Goal: Information Seeking & Learning: Learn about a topic

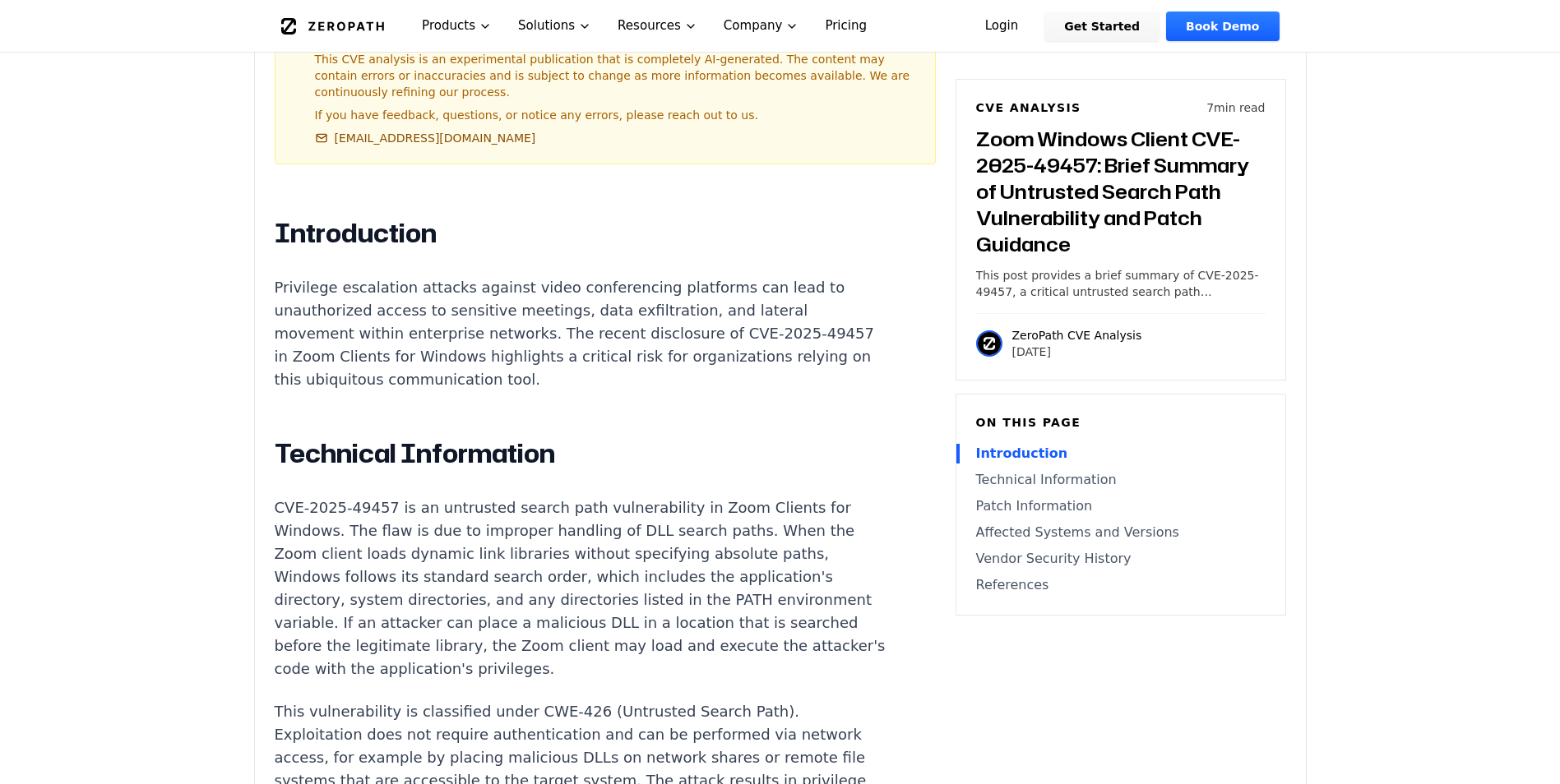
scroll to position [1069, 0]
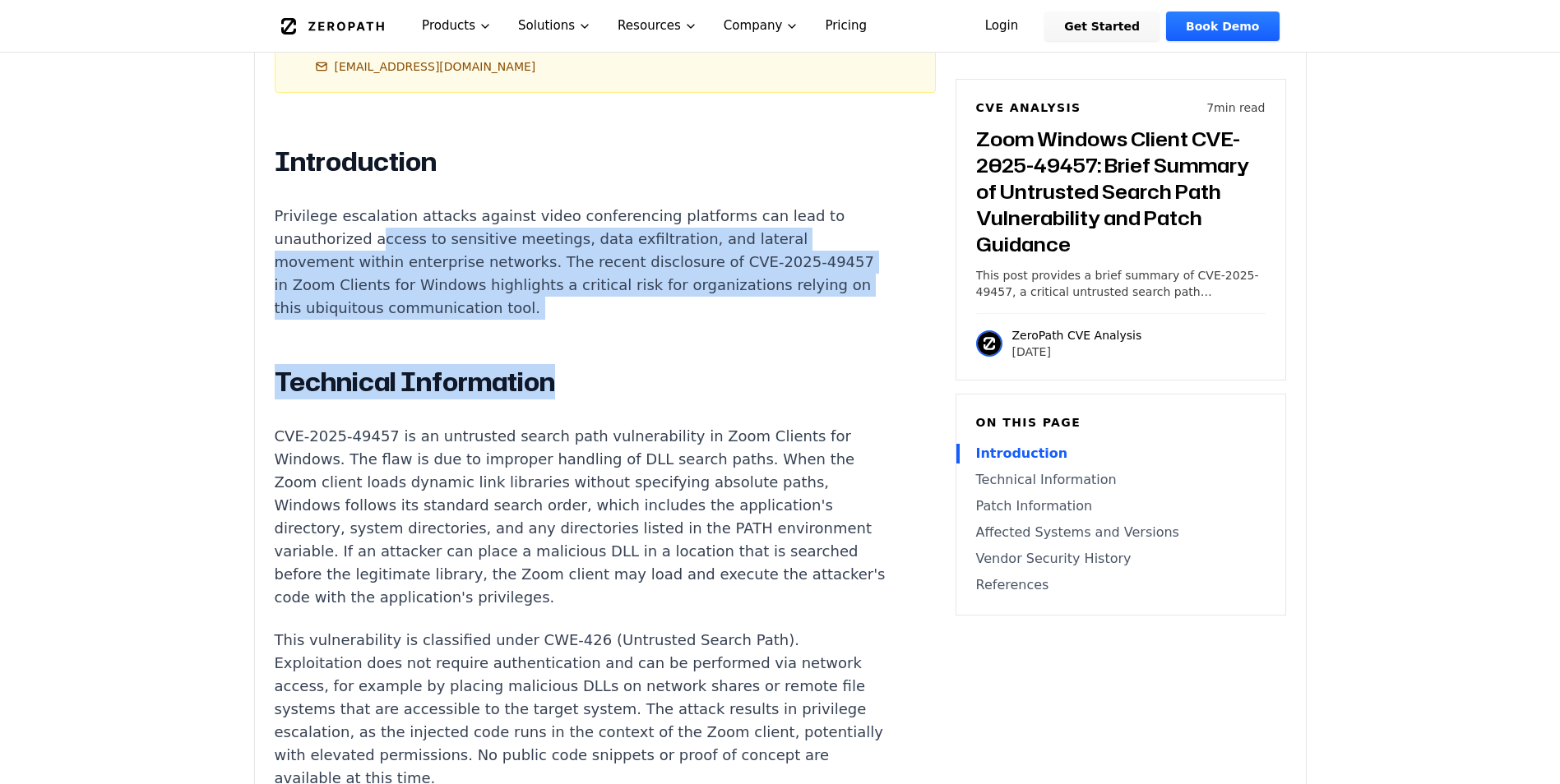
drag, startPoint x: 574, startPoint y: 280, endPoint x: 375, endPoint y: 204, distance: 213.0
drag, startPoint x: 375, startPoint y: 204, endPoint x: 604, endPoint y: 264, distance: 236.7
click at [604, 264] on p "Privilege escalation attacks against video conferencing platforms can lead to u…" at bounding box center [580, 262] width 612 height 115
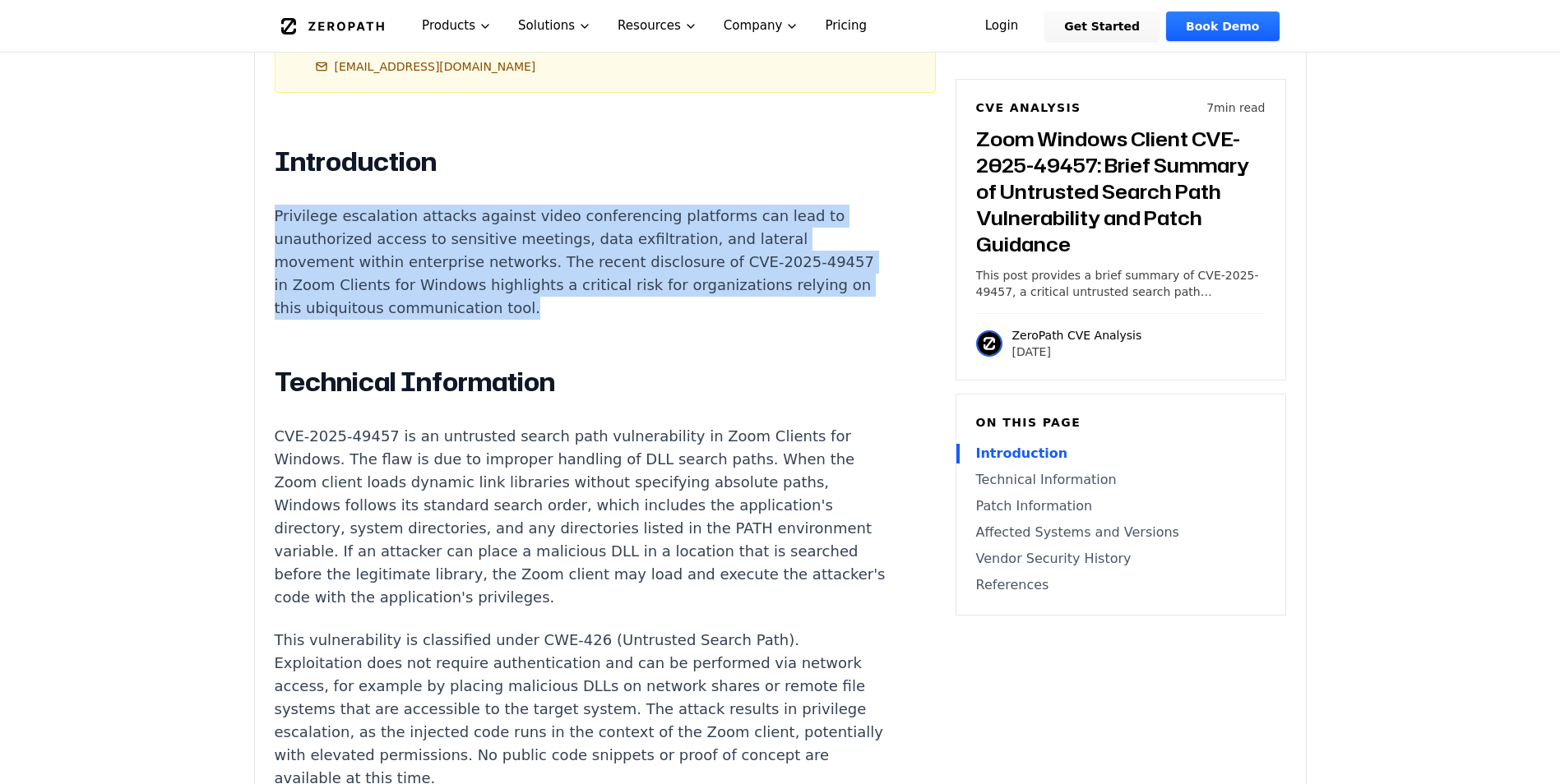
drag, startPoint x: 616, startPoint y: 270, endPoint x: 213, endPoint y: 176, distance: 413.8
copy p "Privilege escalation attacks against video conferencing platforms can lead to u…"
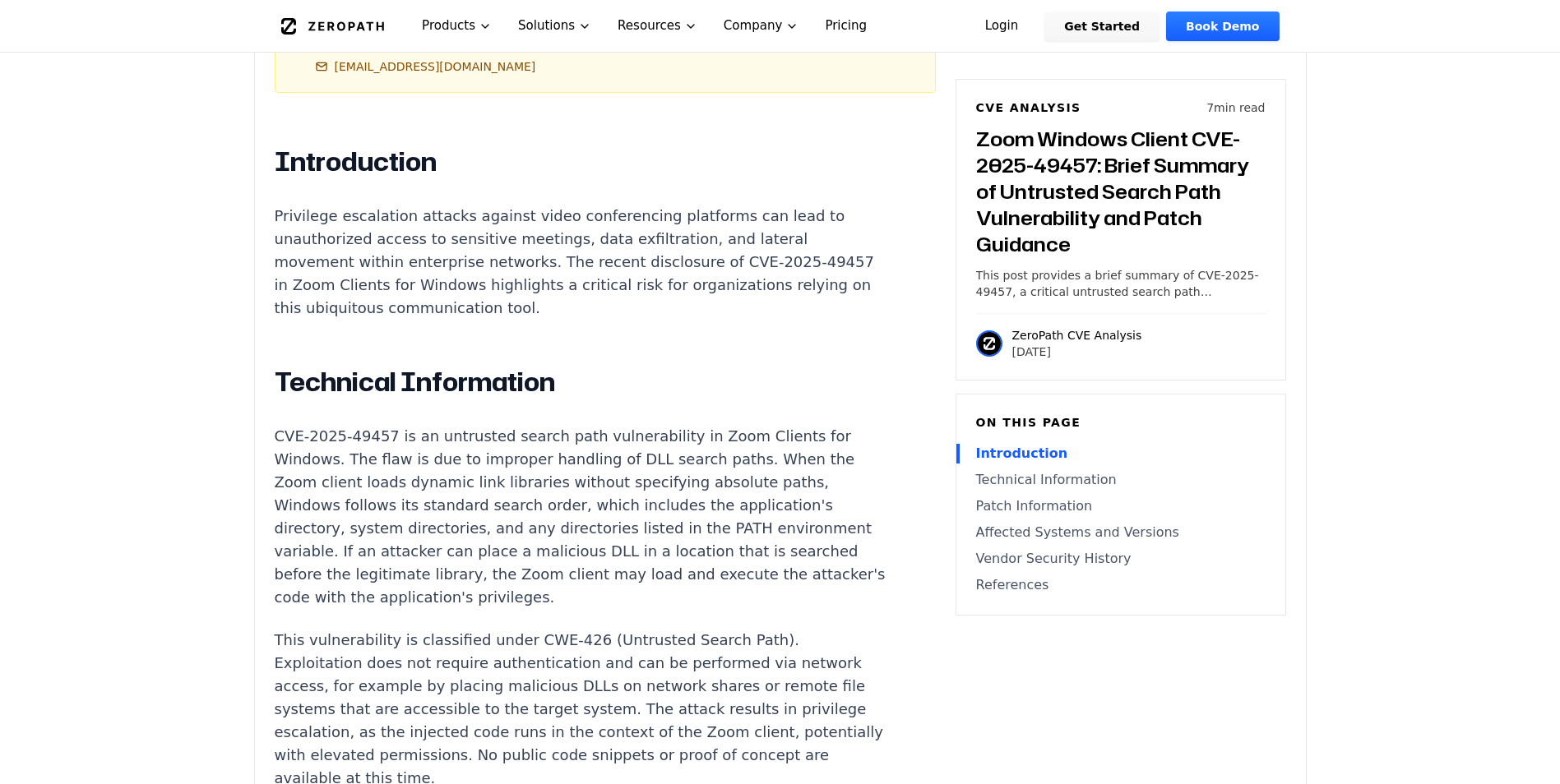
click at [609, 365] on h2 "Technical Information" at bounding box center [580, 381] width 612 height 33
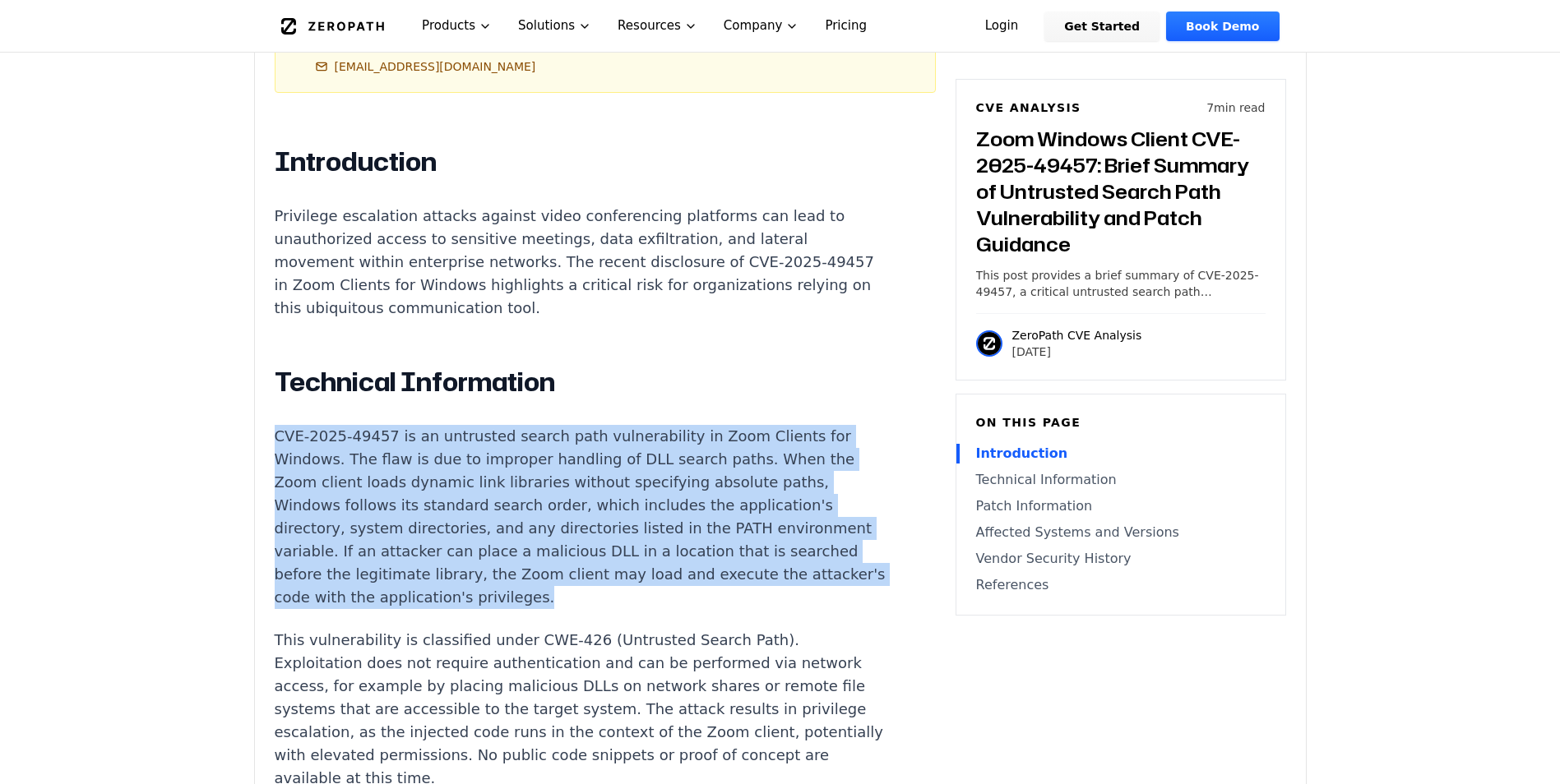
drag, startPoint x: 269, startPoint y: 387, endPoint x: 766, endPoint y: 554, distance: 524.3
copy p "CVE-2025-49457 is an untrusted search path vulnerability in Zoom Clients for Wi…"
click at [732, 559] on p "CVE-2025-49457 is an untrusted search path vulnerability in Zoom Clients for Wi…" at bounding box center [580, 516] width 612 height 184
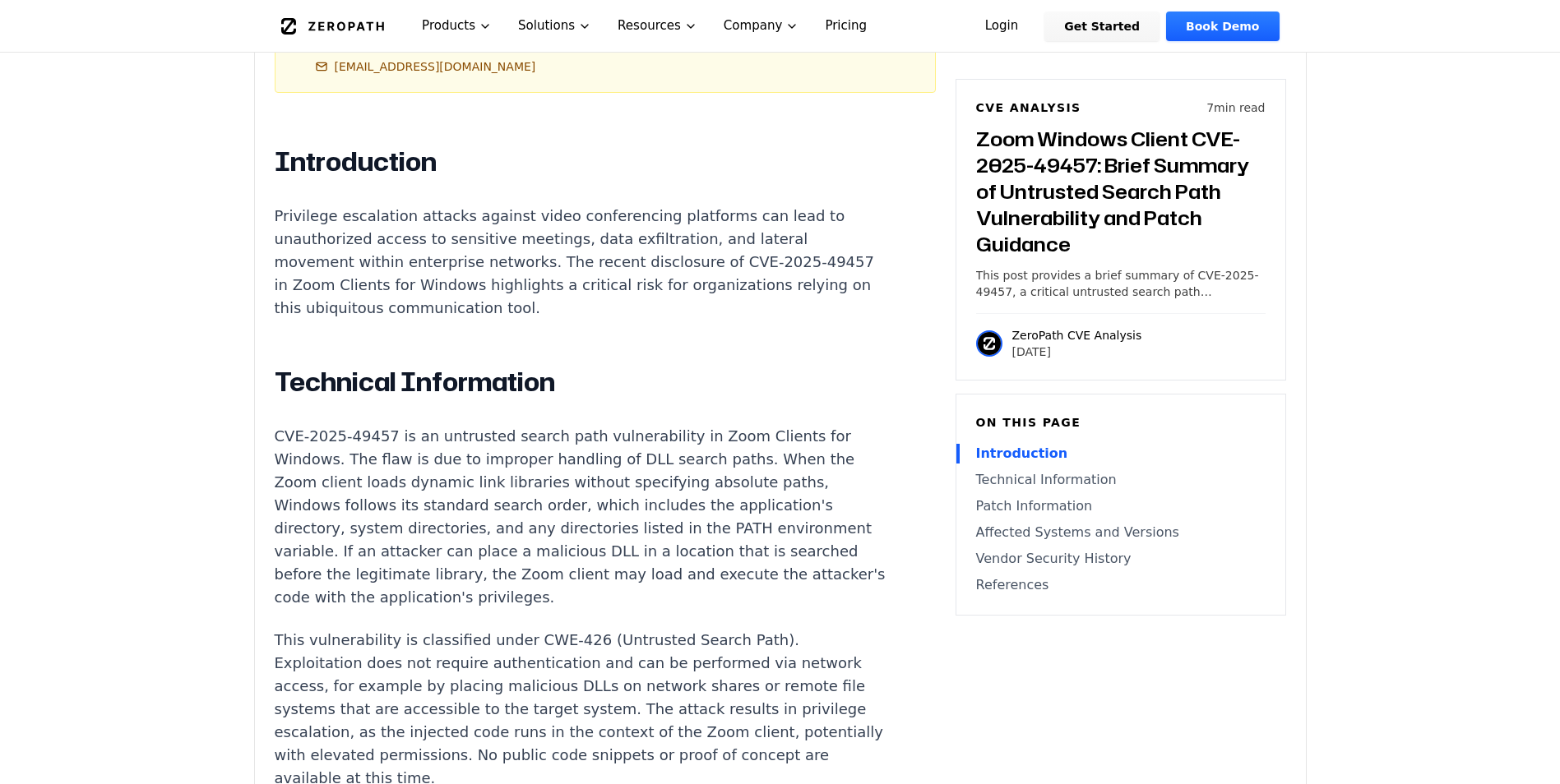
click at [598, 628] on p "This vulnerability is classified under CWE-426 (Untrusted Search Path). Exploit…" at bounding box center [580, 709] width 612 height 162
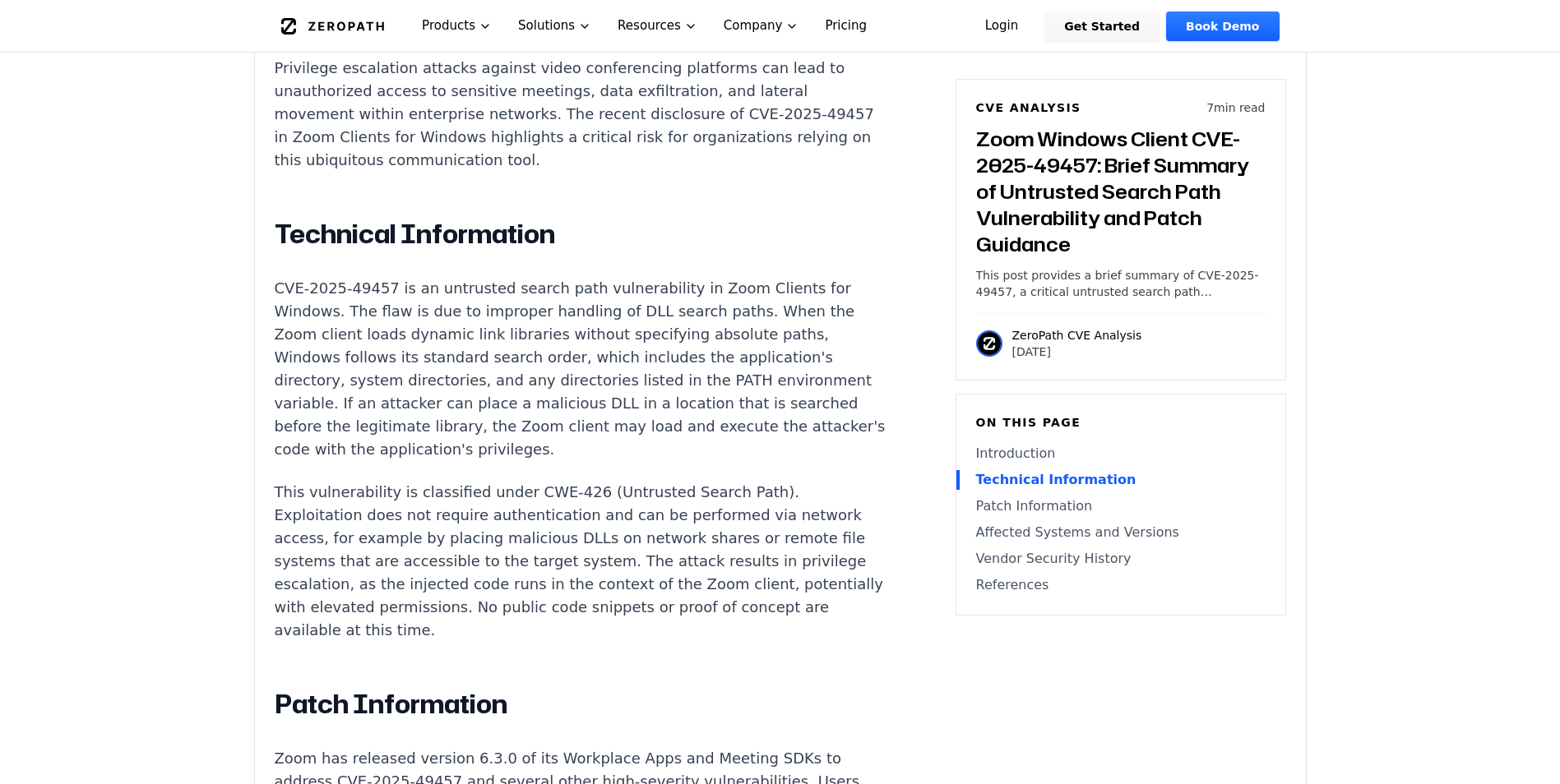
scroll to position [1233, 0]
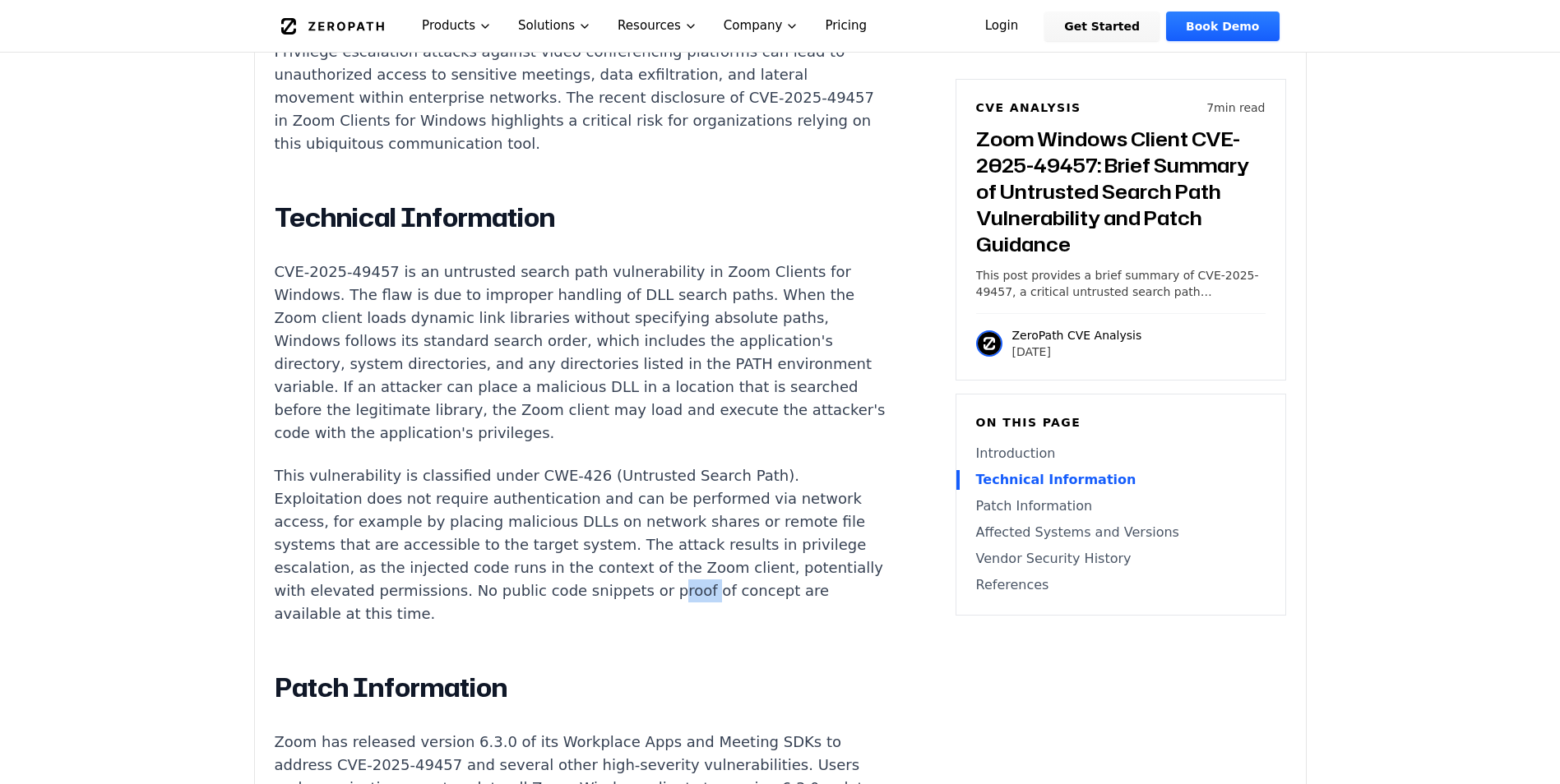
drag, startPoint x: 712, startPoint y: 536, endPoint x: 747, endPoint y: 544, distance: 35.9
click at [747, 544] on p "This vulnerability is classified under CWE-426 (Untrusted Search Path). Exploit…" at bounding box center [580, 545] width 612 height 162
drag, startPoint x: 747, startPoint y: 544, endPoint x: 757, endPoint y: 547, distance: 10.4
click at [757, 547] on p "This vulnerability is classified under CWE-426 (Untrusted Search Path). Exploit…" at bounding box center [580, 545] width 612 height 162
drag, startPoint x: 758, startPoint y: 547, endPoint x: 772, endPoint y: 552, distance: 14.9
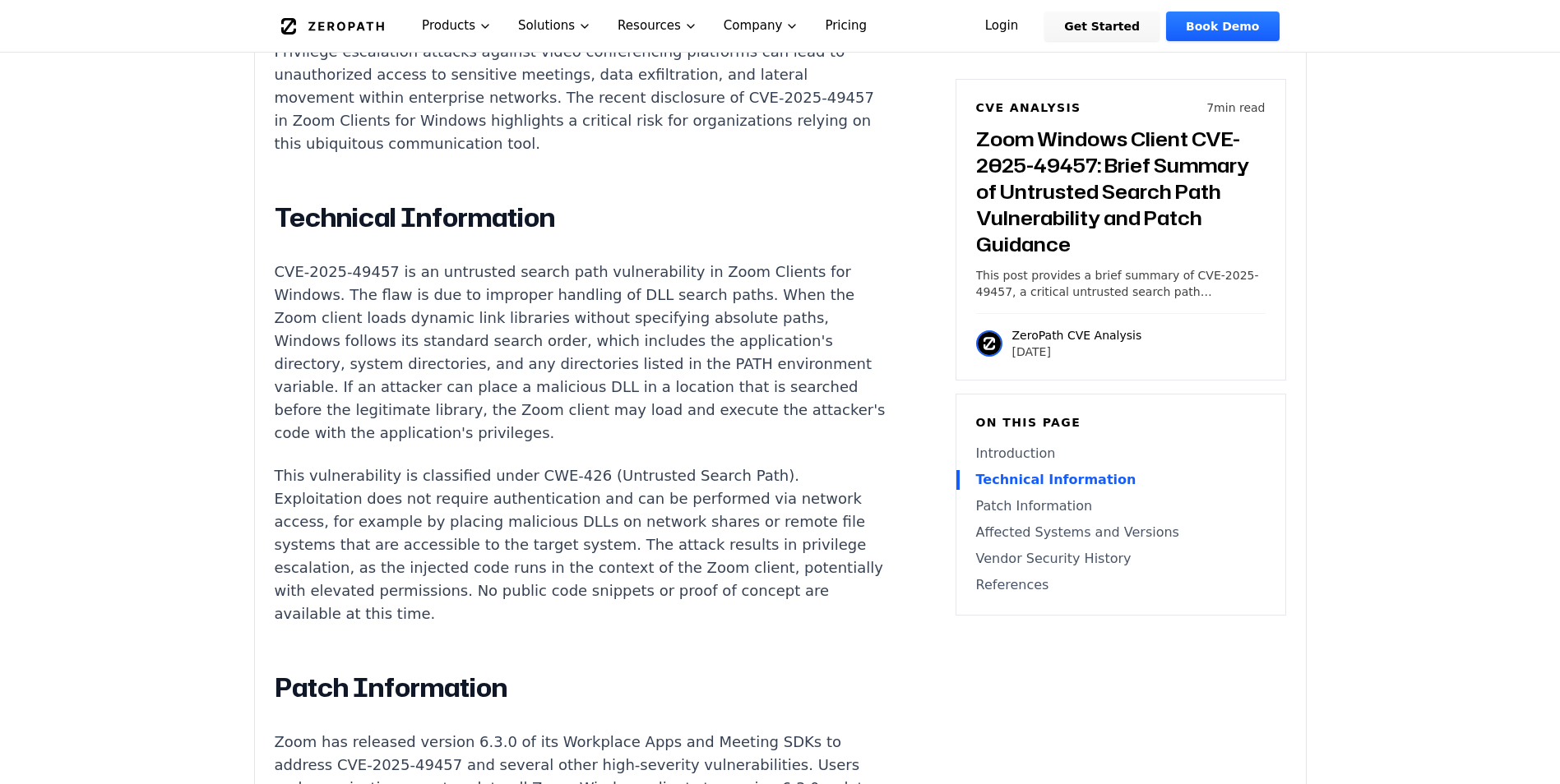
click at [772, 552] on p "This vulnerability is classified under CWE-426 (Untrusted Search Path). Exploit…" at bounding box center [580, 545] width 612 height 162
click at [762, 554] on p "This vulnerability is classified under CWE-426 (Untrusted Search Path). Exploit…" at bounding box center [580, 545] width 612 height 162
drag, startPoint x: 761, startPoint y: 554, endPoint x: 772, endPoint y: 542, distance: 16.3
click at [772, 542] on p "This vulnerability is classified under CWE-426 (Untrusted Search Path). Exploit…" at bounding box center [580, 545] width 612 height 162
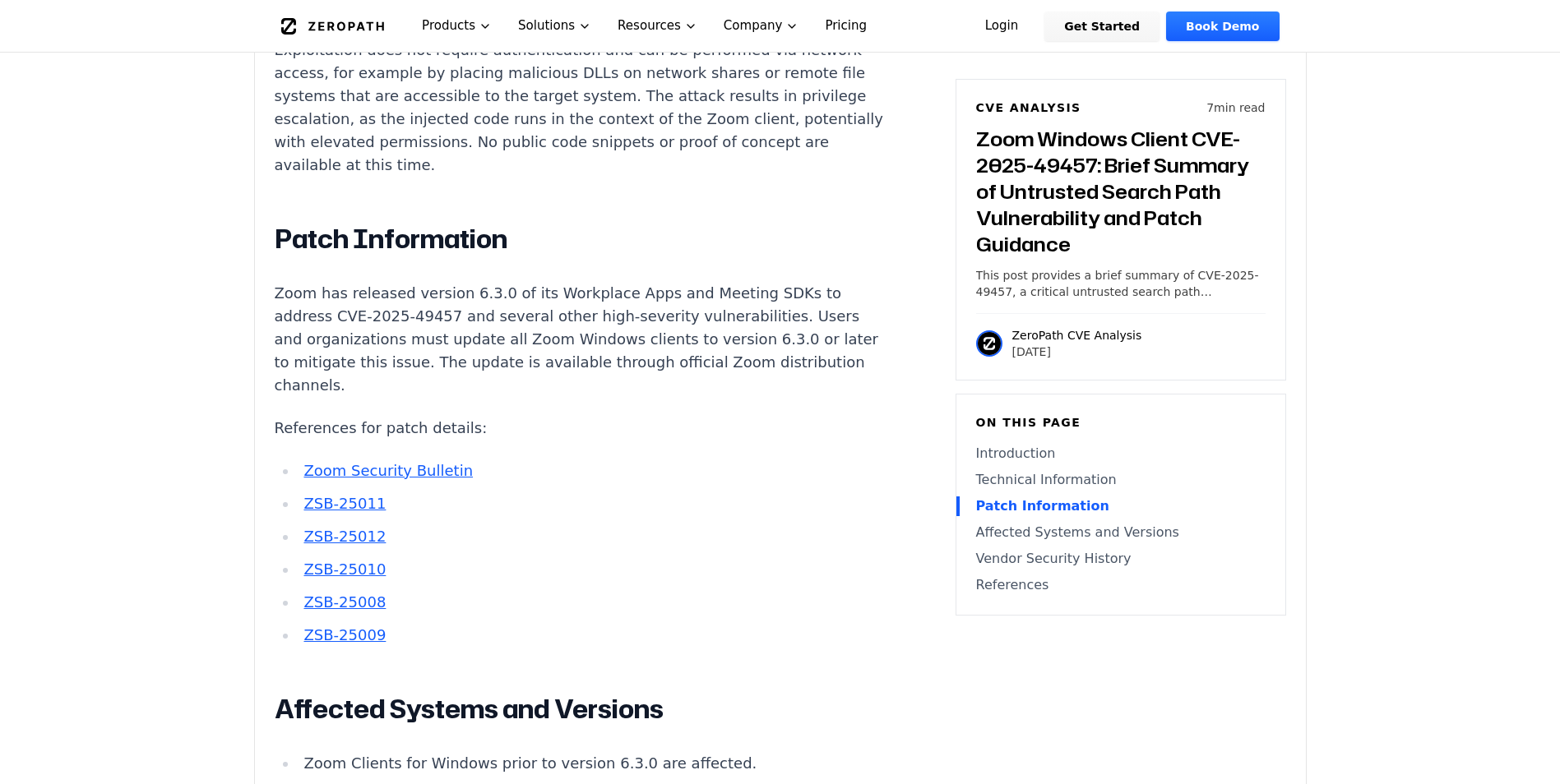
scroll to position [1808, 0]
